Goal: Book appointment/travel/reservation

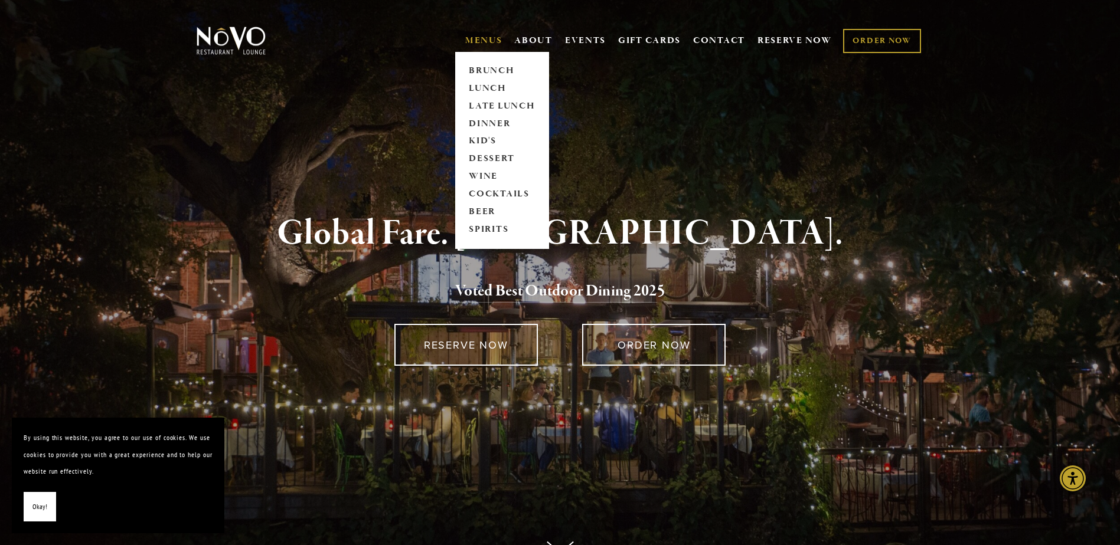
click at [479, 33] on span "MENUS [GEOGRAPHIC_DATA] LUNCH LATE LUNCH DINNER KID'S DESSERT WINE COCKTAILS BE…" at bounding box center [483, 41] width 37 height 22
drag, startPoint x: 479, startPoint y: 33, endPoint x: 475, endPoint y: 70, distance: 37.4
click at [475, 70] on link "BRUNCH" at bounding box center [502, 71] width 74 height 18
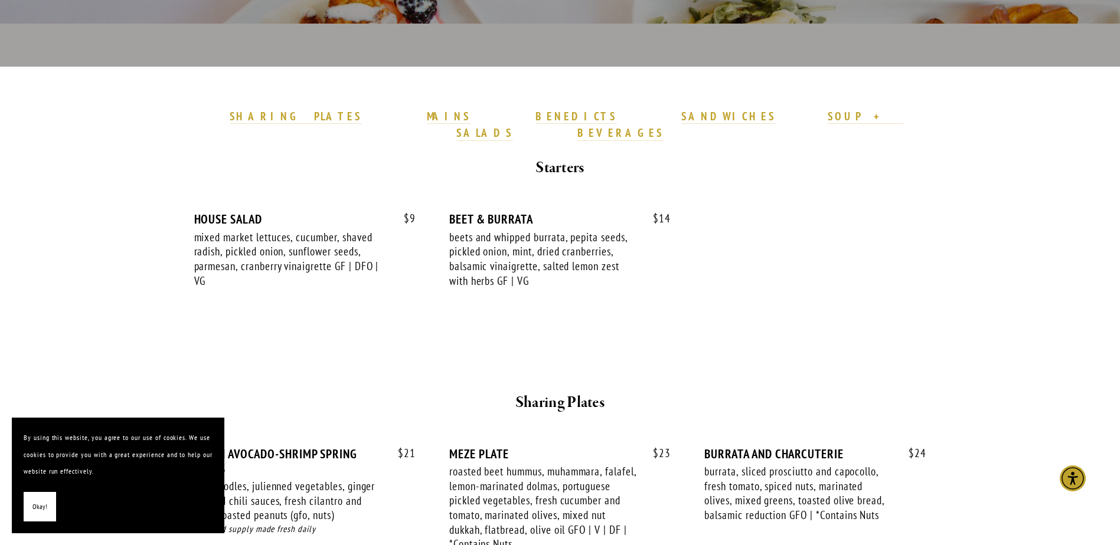
scroll to position [354, 0]
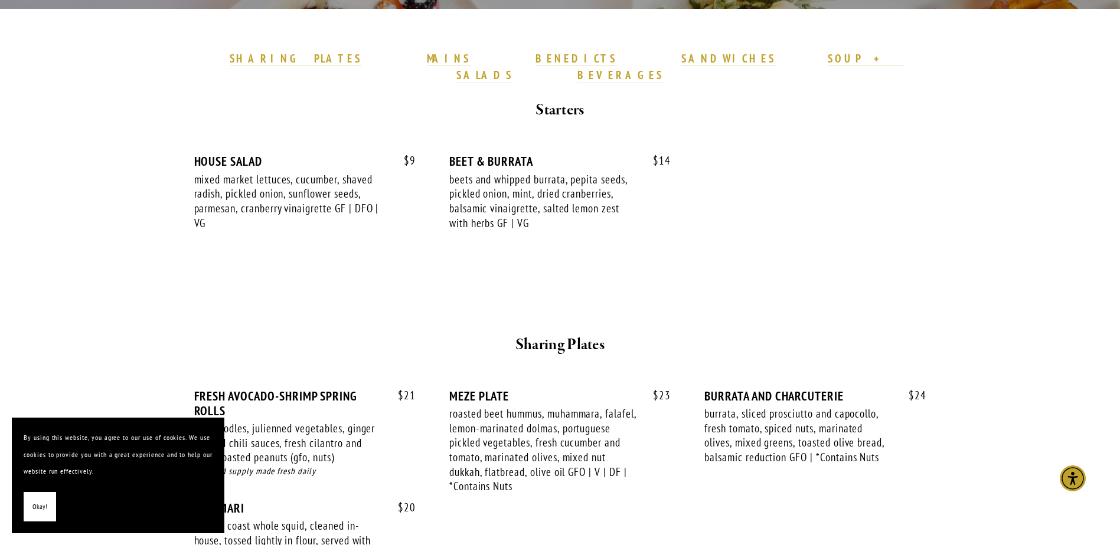
click at [41, 510] on span "Okay!" at bounding box center [39, 507] width 15 height 17
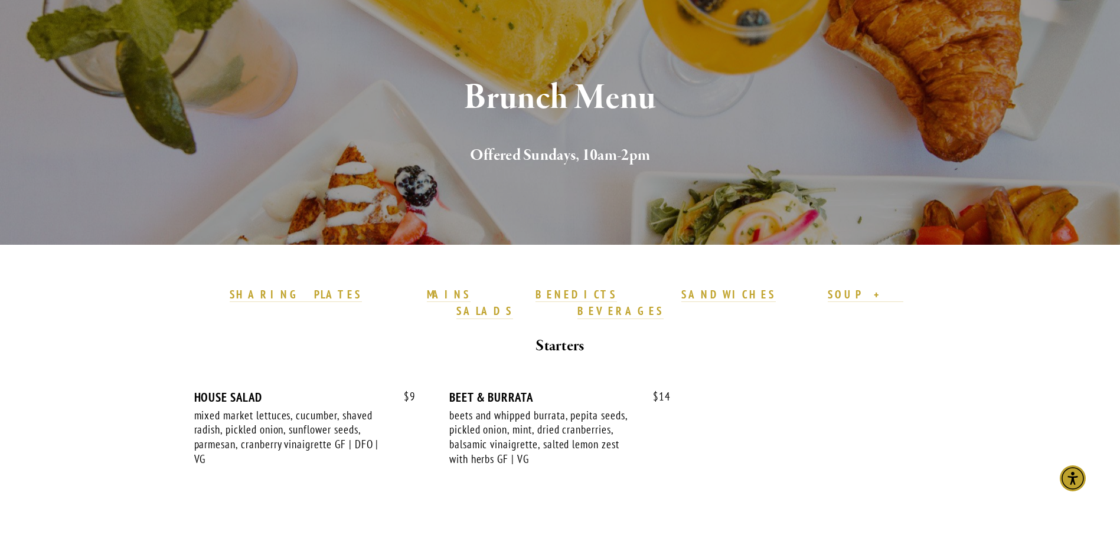
scroll to position [0, 0]
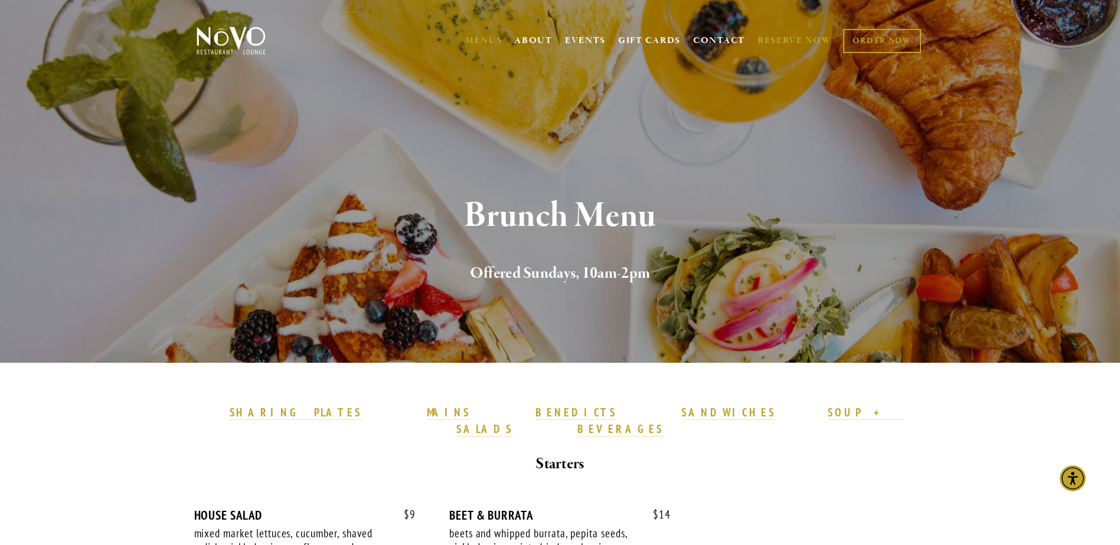
click at [801, 40] on link "RESERVE NOW" at bounding box center [794, 41] width 74 height 22
